Goal: Task Accomplishment & Management: Manage account settings

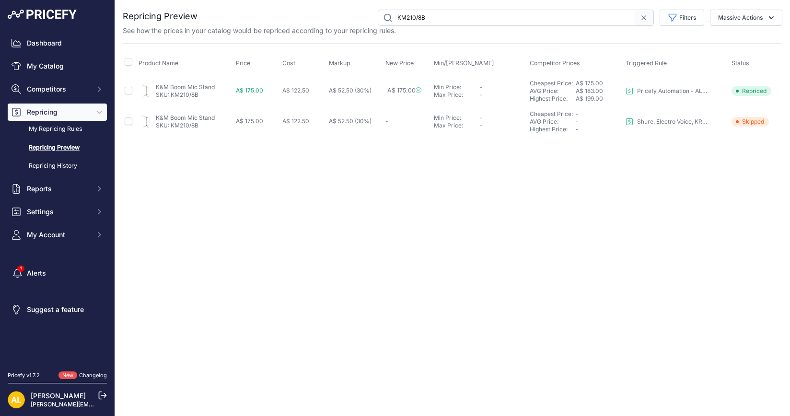
click at [448, 16] on input "KM210/8B" at bounding box center [506, 18] width 256 height 16
paste input "0118212801"
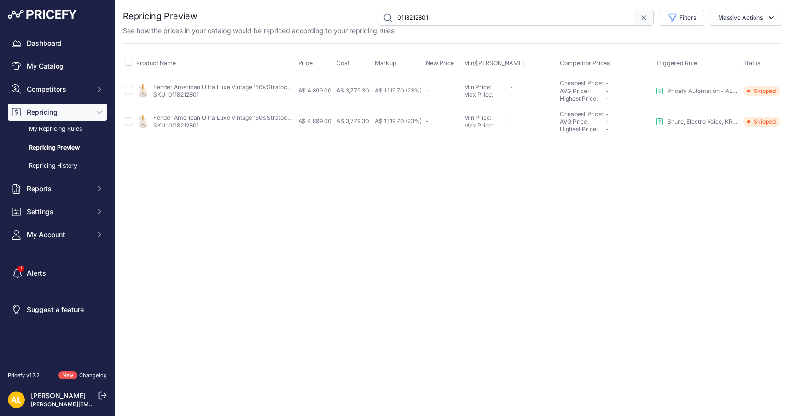
click at [410, 89] on span "A$ 1,119.70 (23%)" at bounding box center [398, 90] width 47 height 7
click at [460, 24] on input "0118212801" at bounding box center [506, 18] width 256 height 16
paste input "0"
click at [463, 19] on input "0118212800" at bounding box center [506, 18] width 256 height 16
paste input "20883"
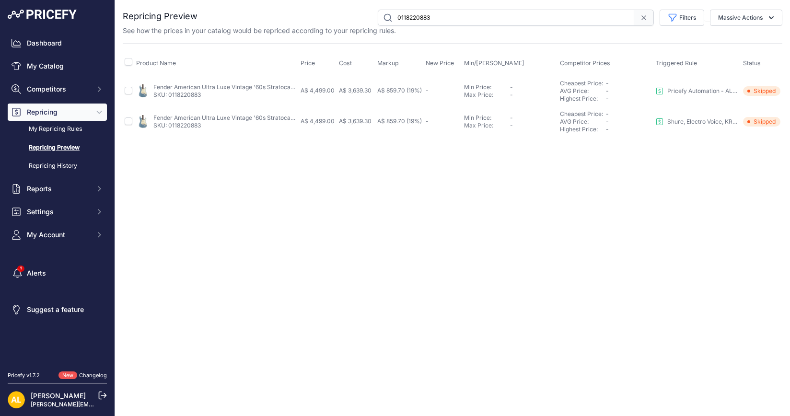
paste input "57"
paste input "30849"
paste input "0"
paste input "4285"
paste input "01"
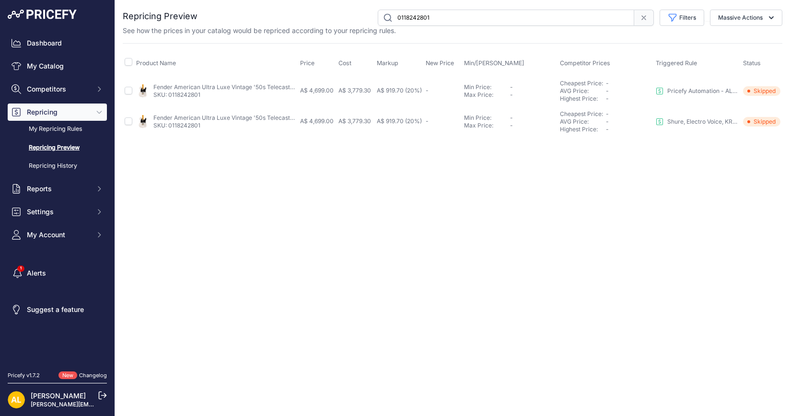
paste input "50802"
paste input "0"
type input "0118250800"
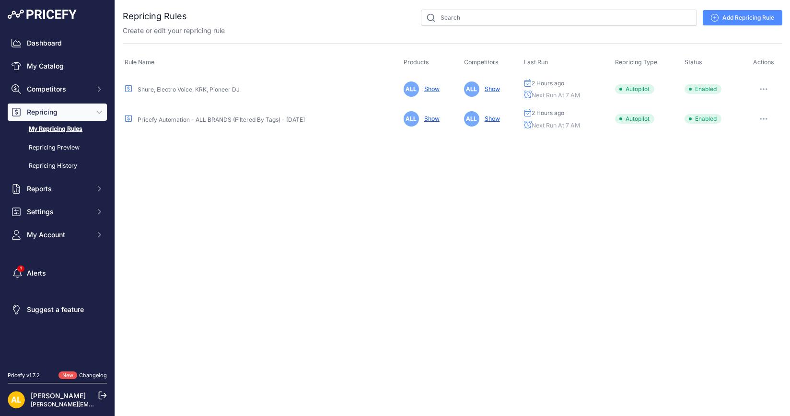
click at [223, 118] on link "Pricefy Automation - ALL BRANDS (Filtered By Tags) - [DATE]" at bounding box center [221, 119] width 167 height 7
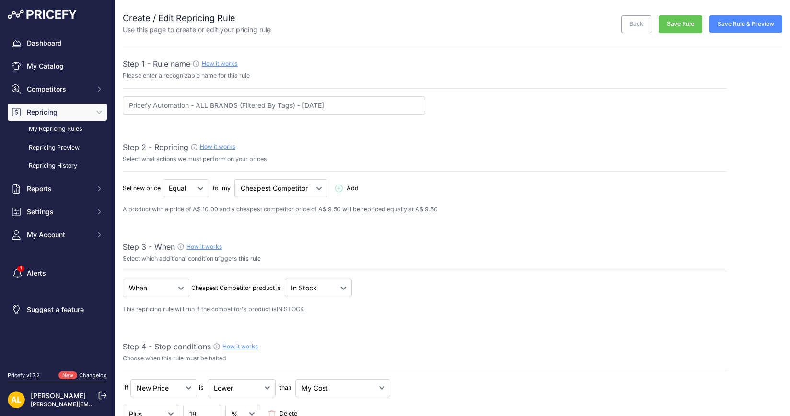
select select "7"
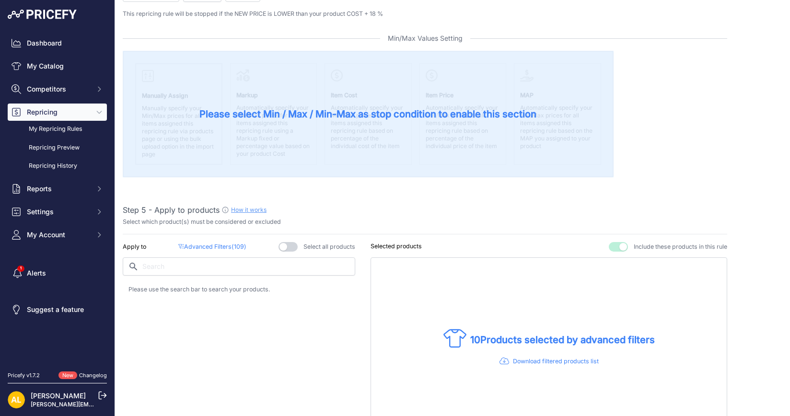
scroll to position [479, 0]
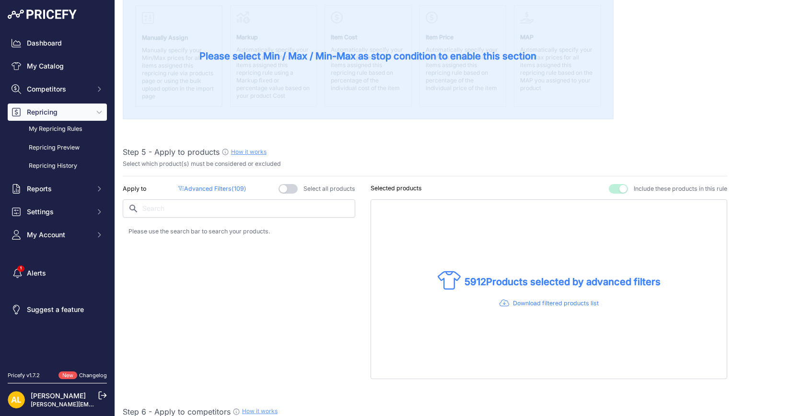
click at [236, 186] on span "109" at bounding box center [239, 188] width 10 height 7
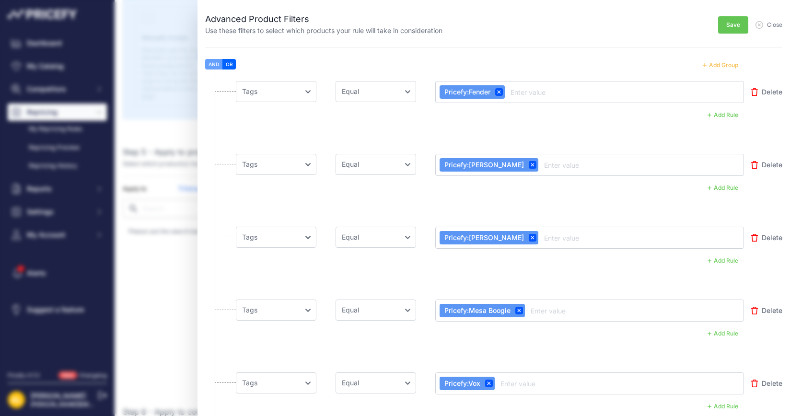
click at [767, 24] on span "Close" at bounding box center [774, 25] width 15 height 8
